Goal: Find specific page/section: Find specific page/section

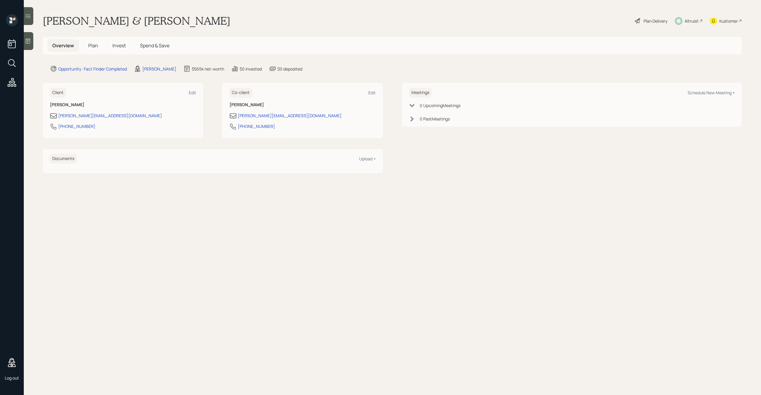
click at [320, 58] on main "[PERSON_NAME] & [PERSON_NAME] Demo Plan Delivery Altruist Kustomer Overview Pla…" at bounding box center [393, 197] width 738 height 395
click at [454, 31] on main "[PERSON_NAME] & [PERSON_NAME] Demo Plan Delivery Altruist Kustomer Overview Pla…" at bounding box center [393, 197] width 738 height 395
click at [477, 46] on div "Overview Plan Invest Spend & Save" at bounding box center [393, 46] width 700 height 18
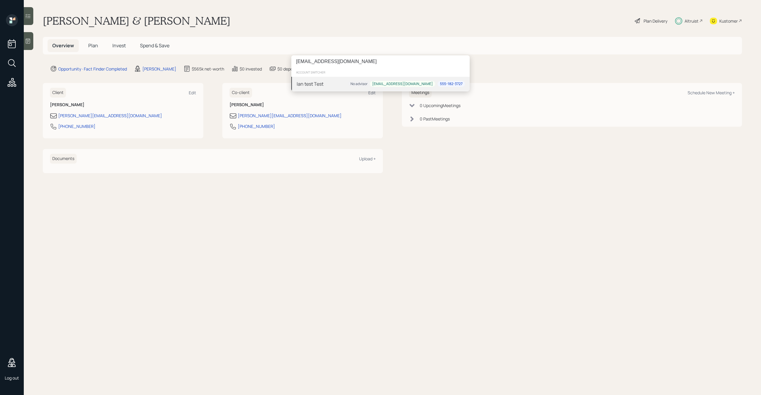
type input "ian+20251011@retirable.com"
click at [321, 82] on div "Ian test Test" at bounding box center [310, 83] width 27 height 7
